Goal: Task Accomplishment & Management: Complete application form

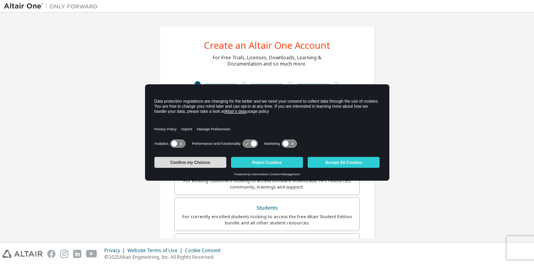
click at [176, 165] on button "Confirm my Choices" at bounding box center [190, 162] width 72 height 11
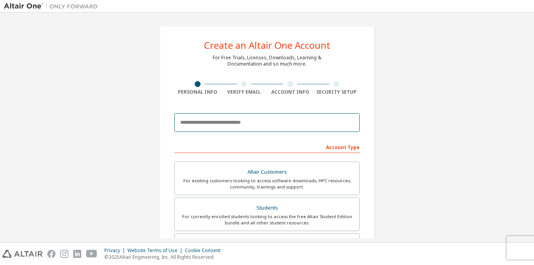
click at [247, 125] on input "email" at bounding box center [266, 122] width 185 height 19
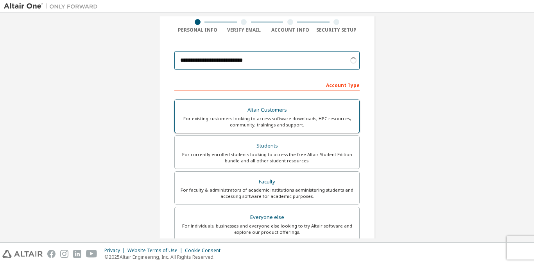
scroll to position [78, 0]
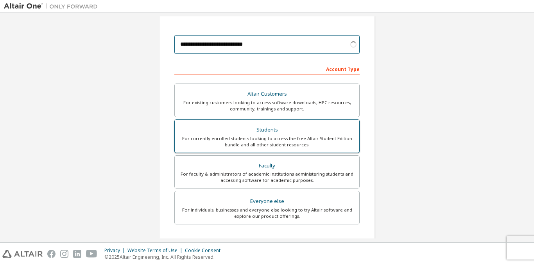
type input "**********"
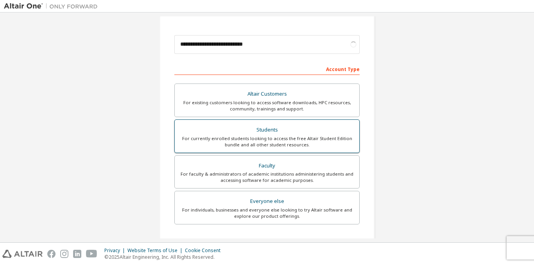
click at [251, 142] on div "For currently enrolled students looking to access the free Altair Student Editi…" at bounding box center [266, 142] width 175 height 13
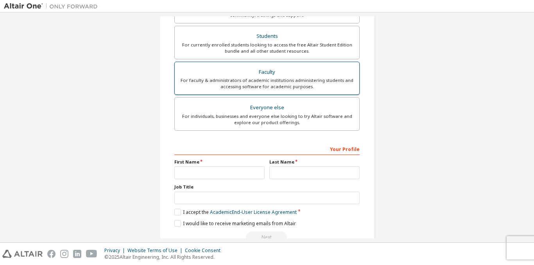
scroll to position [191, 0]
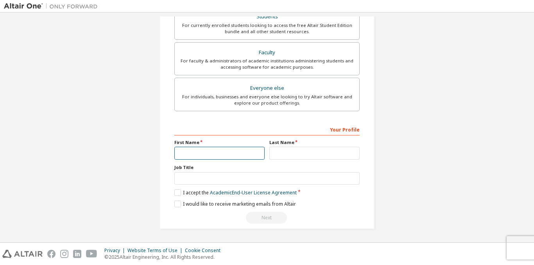
click at [250, 157] on input "text" at bounding box center [219, 153] width 90 height 13
type input "*"
type input "*****"
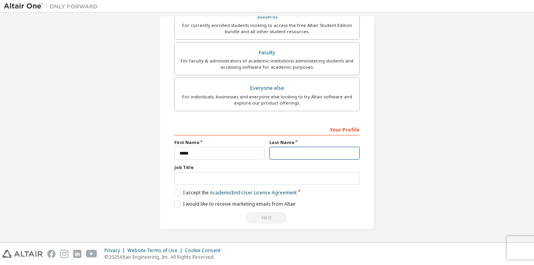
click at [293, 155] on input "text" at bounding box center [314, 153] width 90 height 13
type input "*"
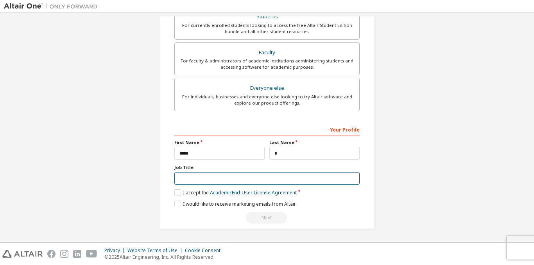
click at [191, 177] on input "text" at bounding box center [266, 178] width 185 height 13
type input "*"
type input "*******"
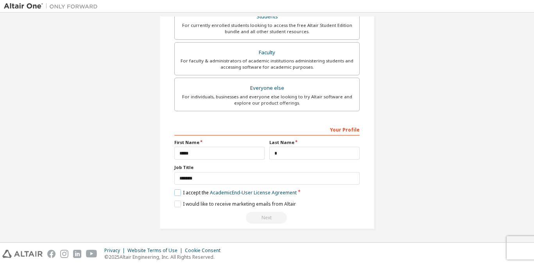
click at [177, 192] on label "I accept the Academic End-User License Agreement" at bounding box center [235, 193] width 122 height 7
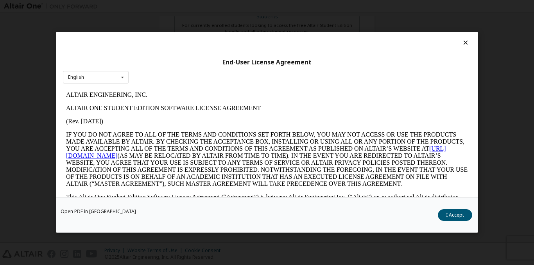
scroll to position [117, 0]
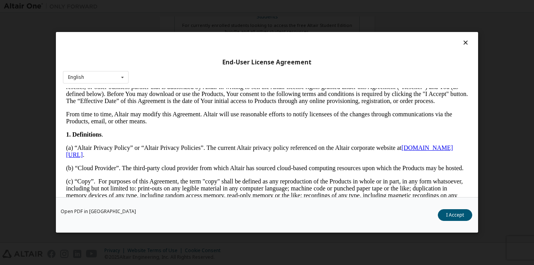
click at [463, 43] on icon at bounding box center [465, 42] width 8 height 7
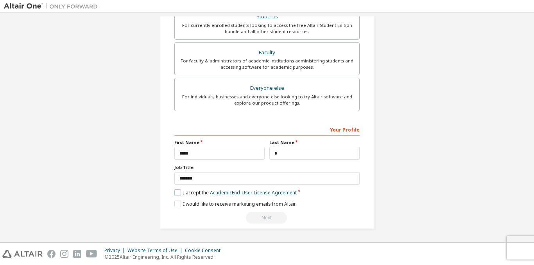
click at [181, 192] on label "I accept the Academic End-User License Agreement" at bounding box center [235, 193] width 122 height 7
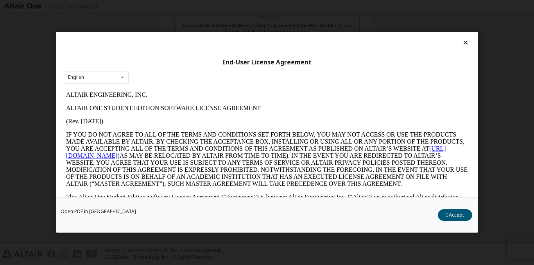
scroll to position [0, 0]
click at [447, 214] on button "I Accept" at bounding box center [455, 216] width 34 height 12
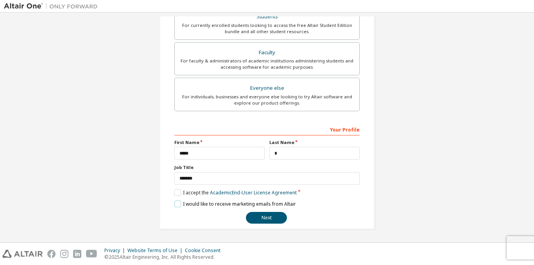
click at [177, 207] on label "I would like to receive marketing emails from Altair" at bounding box center [235, 204] width 122 height 7
click at [271, 221] on button "Next" at bounding box center [266, 218] width 41 height 12
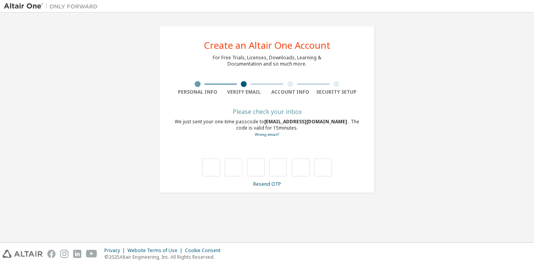
type input "*"
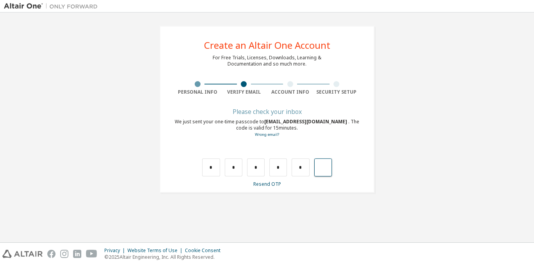
type input "*"
